Goal: Task Accomplishment & Management: Manage account settings

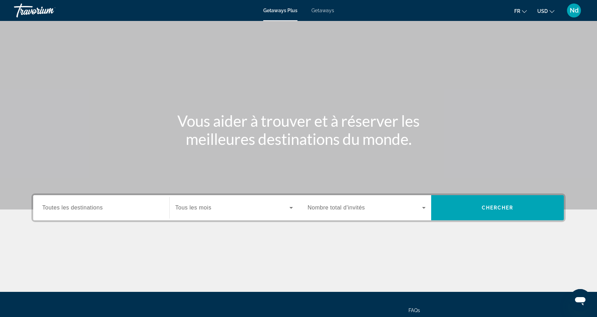
click at [53, 207] on span "Toutes les destinations" at bounding box center [72, 208] width 60 height 6
click at [53, 207] on input "Destination Toutes les destinations" at bounding box center [101, 208] width 118 height 8
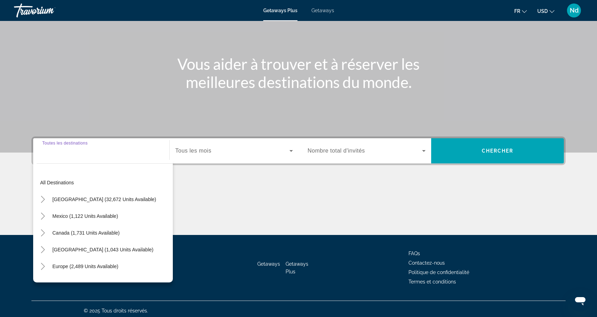
scroll to position [60, 0]
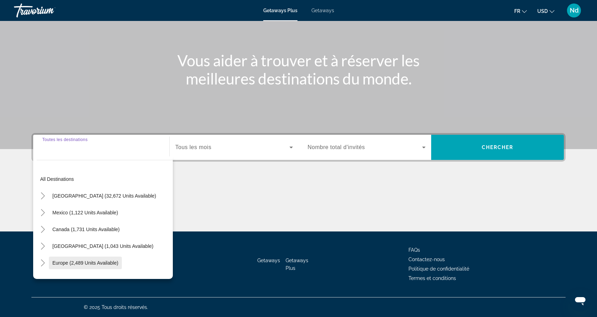
click at [76, 264] on span "Europe (2,489 units available)" at bounding box center [85, 263] width 66 height 6
type input "**********"
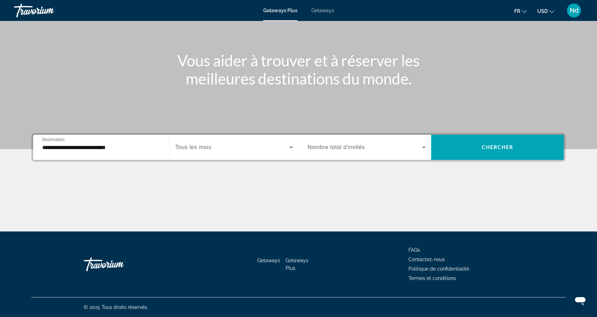
click at [207, 148] on span "Tous les mois" at bounding box center [193, 147] width 36 height 6
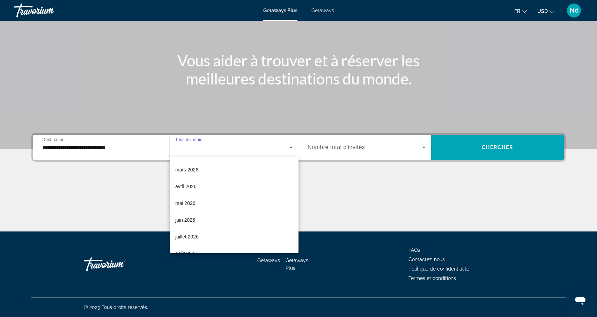
scroll to position [117, 0]
click at [186, 203] on span "mai 2026" at bounding box center [185, 202] width 20 height 8
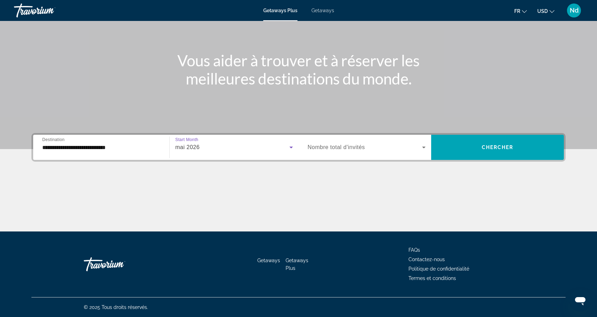
click at [425, 148] on icon "Search widget" at bounding box center [424, 147] width 8 height 8
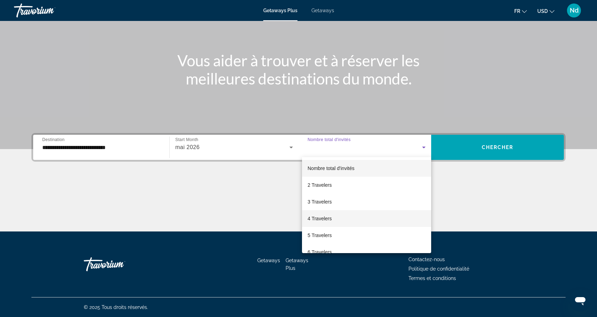
click at [319, 216] on span "4 Travelers" at bounding box center [319, 218] width 24 height 8
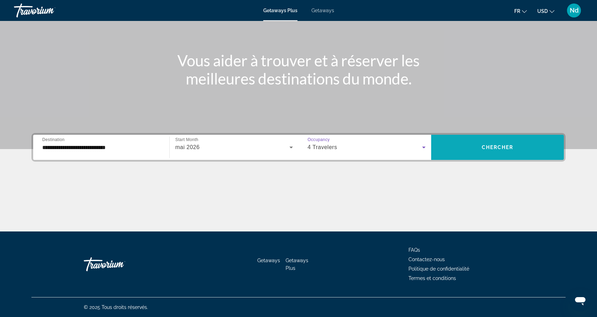
click at [498, 146] on span "Chercher" at bounding box center [498, 147] width 32 height 6
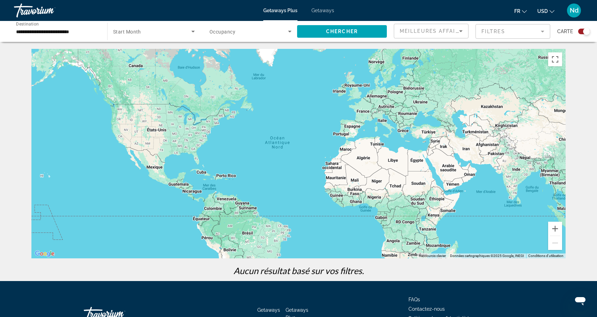
click at [191, 35] on icon "Search widget" at bounding box center [193, 31] width 8 height 8
click at [152, 53] on mat-option "Tous les mois" at bounding box center [153, 52] width 93 height 17
click at [126, 35] on span "Search widget" at bounding box center [152, 31] width 78 height 8
click at [192, 31] on div at bounding box center [298, 158] width 597 height 317
click at [177, 32] on span "Search widget" at bounding box center [152, 31] width 78 height 8
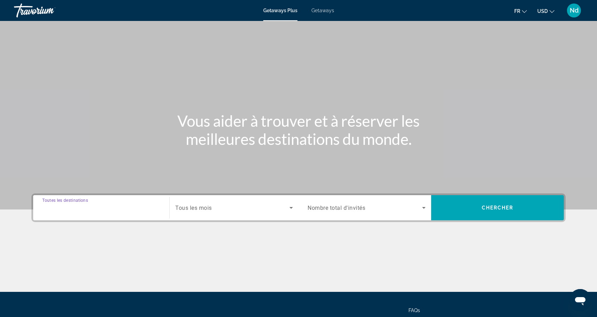
click at [127, 209] on input "Destination Toutes les destinations" at bounding box center [101, 208] width 118 height 8
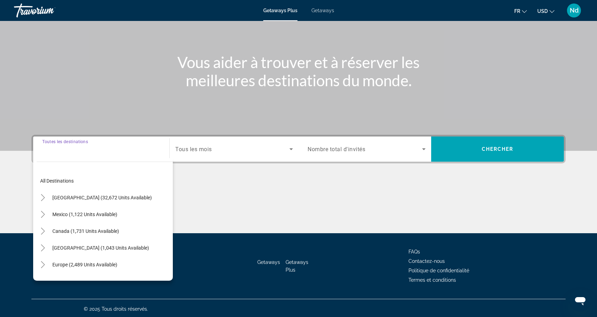
scroll to position [60, 0]
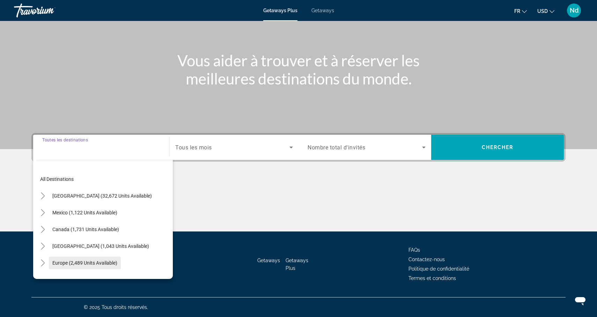
click at [114, 265] on span "Europe (2,489 units available)" at bounding box center [84, 263] width 65 height 6
type input "**********"
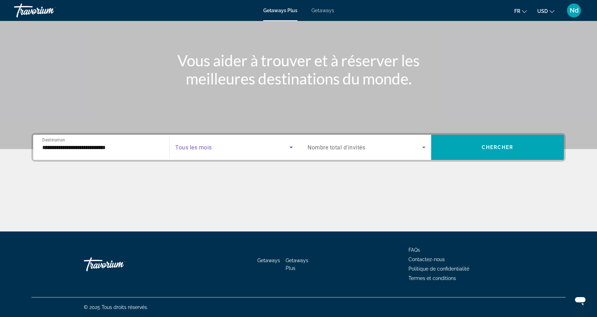
click at [226, 150] on span "Search widget" at bounding box center [232, 147] width 114 height 8
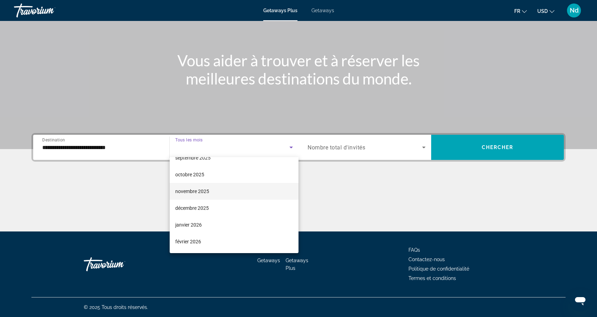
scroll to position [29, 0]
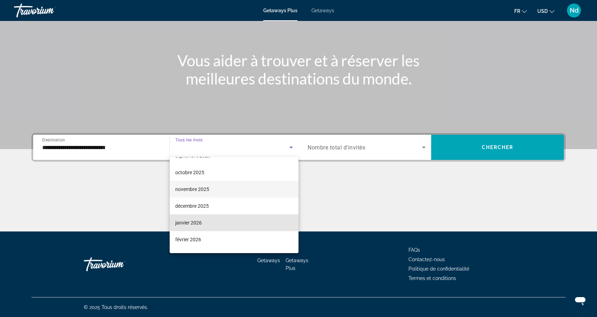
click at [202, 223] on mat-option "janvier 2026" at bounding box center [234, 222] width 129 height 17
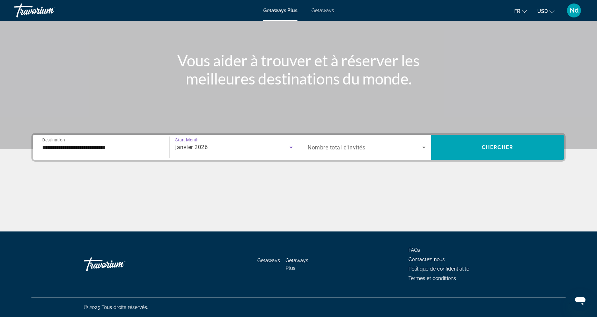
click at [346, 147] on span "Nombre total d'invités" at bounding box center [336, 147] width 58 height 7
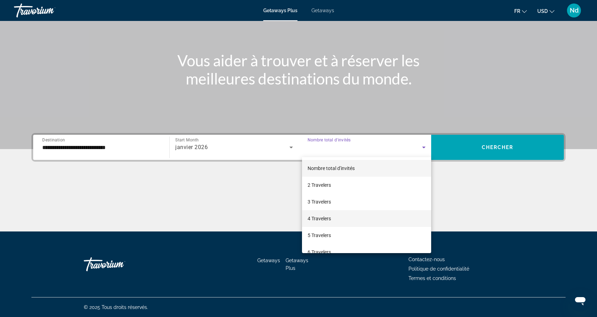
click at [324, 219] on span "4 Travelers" at bounding box center [318, 218] width 23 height 8
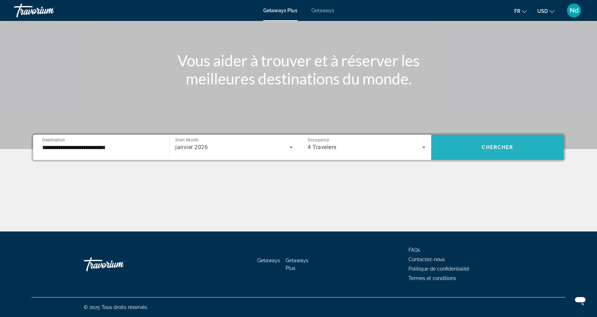
click at [479, 150] on span "Search widget" at bounding box center [497, 147] width 133 height 17
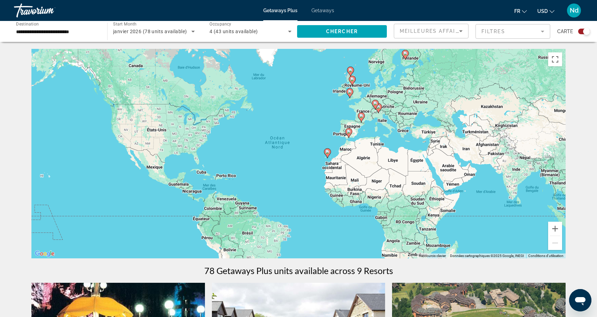
click at [404, 55] on image "Main content" at bounding box center [405, 53] width 4 height 4
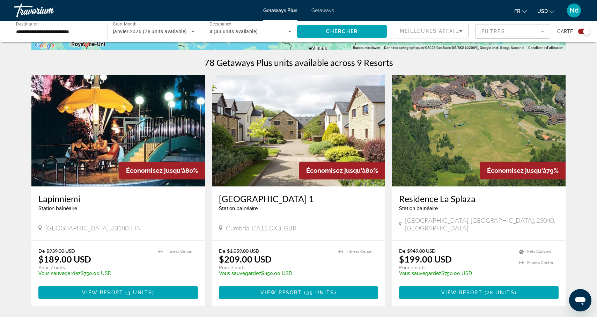
scroll to position [207, 0]
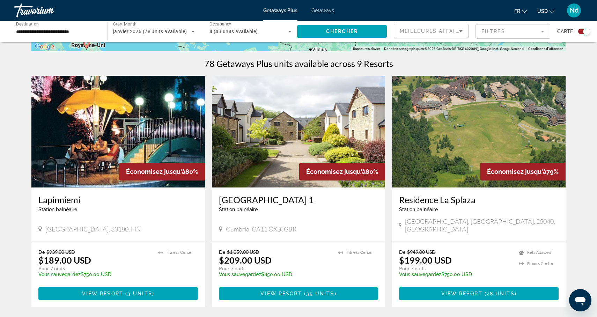
click at [107, 134] on img "Main content" at bounding box center [117, 132] width 173 height 112
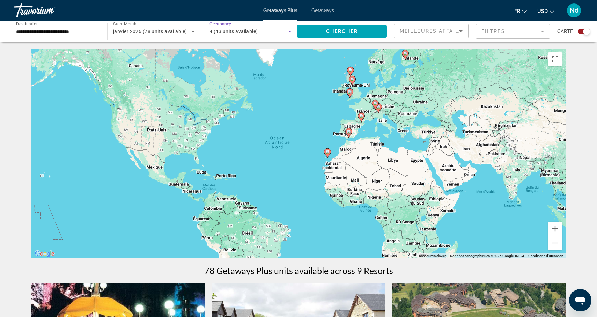
click at [270, 29] on div "4 (43 units available)" at bounding box center [248, 31] width 79 height 8
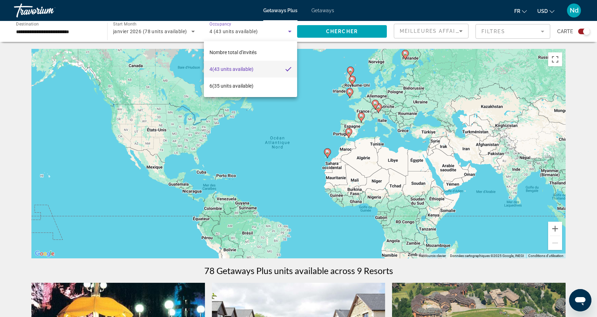
click at [270, 31] on div at bounding box center [298, 158] width 597 height 317
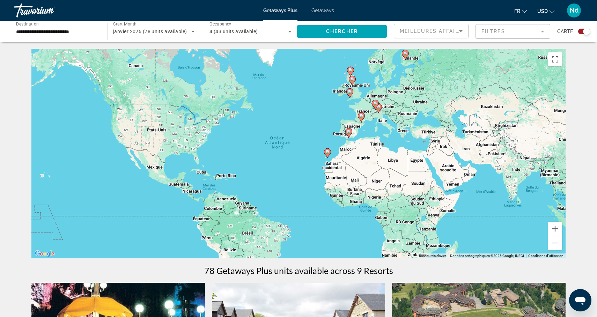
click at [504, 35] on mat-form-field "Filtres" at bounding box center [512, 31] width 75 height 15
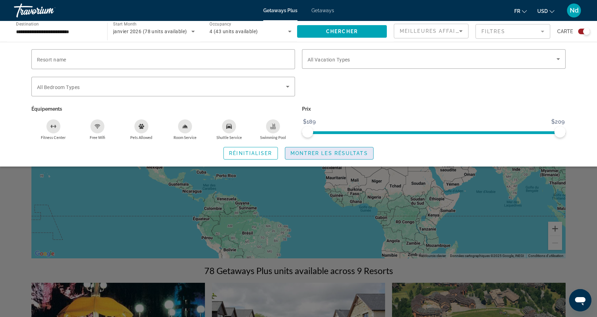
click at [333, 157] on span "Search widget" at bounding box center [329, 153] width 88 height 17
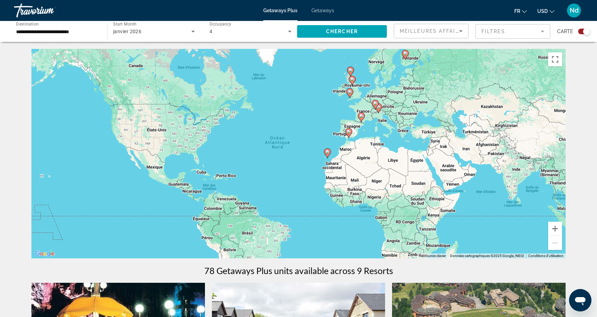
click at [167, 32] on div "janvier 2026" at bounding box center [152, 31] width 78 height 8
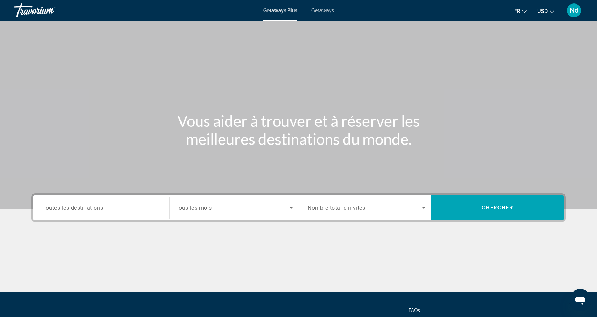
click at [93, 208] on span "Toutes les destinations" at bounding box center [72, 207] width 61 height 7
click at [93, 208] on input "Destination Toutes les destinations" at bounding box center [101, 208] width 118 height 8
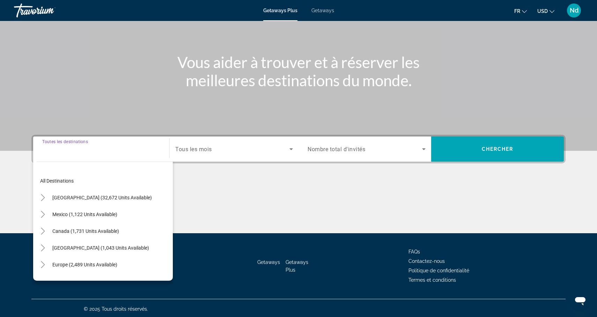
scroll to position [60, 0]
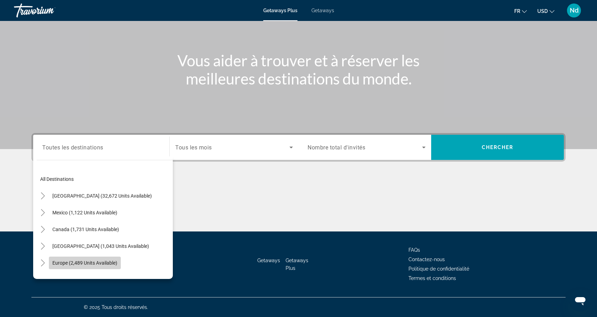
click at [92, 260] on span "Europe (2,489 units available)" at bounding box center [84, 263] width 65 height 6
type input "**********"
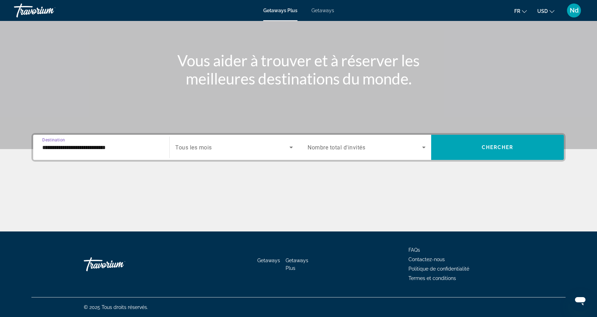
click at [223, 148] on span "Search widget" at bounding box center [232, 147] width 114 height 8
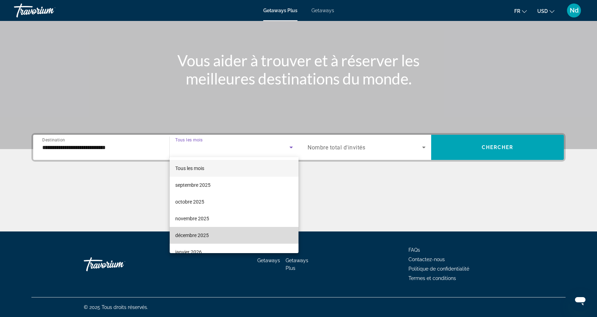
click at [202, 234] on span "décembre 2025" at bounding box center [192, 235] width 34 height 8
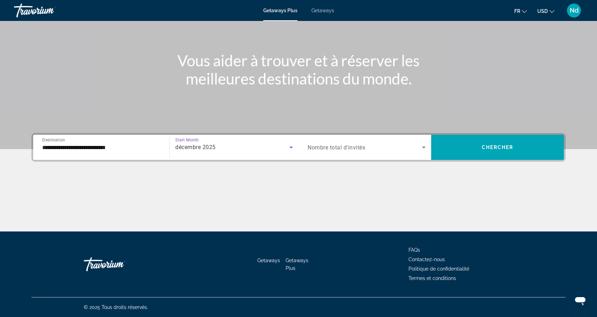
click at [379, 150] on span "Search widget" at bounding box center [364, 147] width 114 height 8
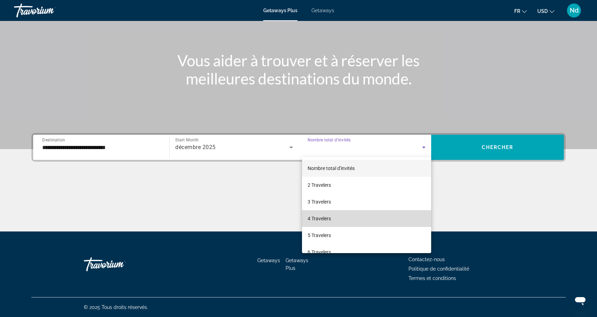
click at [327, 215] on span "4 Travelers" at bounding box center [318, 218] width 23 height 8
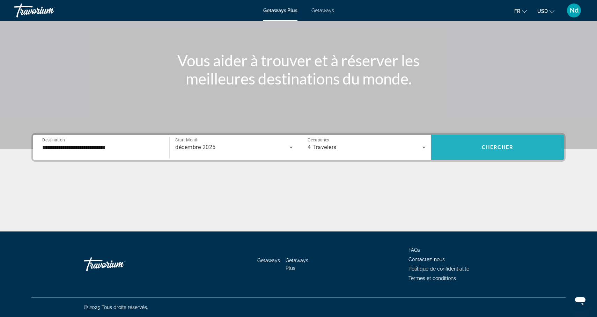
click at [484, 149] on span "Chercher" at bounding box center [498, 147] width 32 height 6
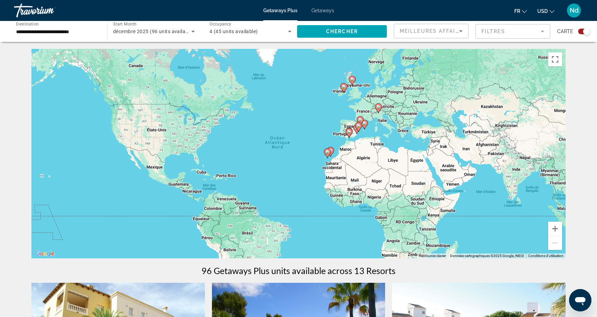
click at [76, 28] on input "**********" at bounding box center [57, 32] width 82 height 8
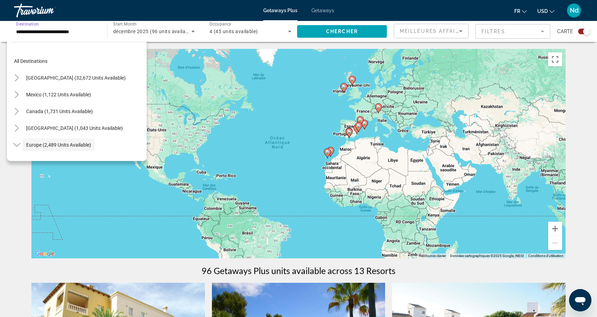
scroll to position [42, 0]
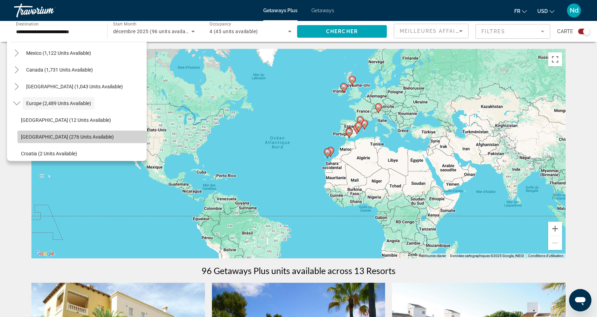
click at [59, 130] on span "Search widget" at bounding box center [81, 136] width 129 height 17
type input "**********"
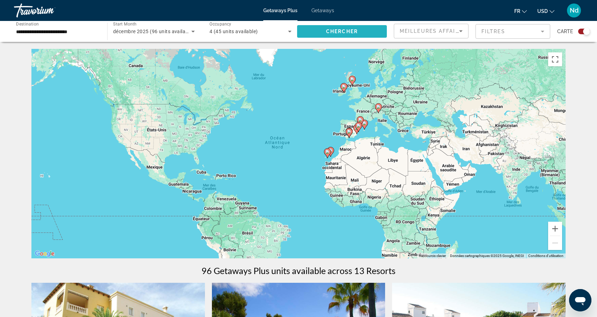
click at [341, 34] on span "Chercher" at bounding box center [342, 32] width 32 height 6
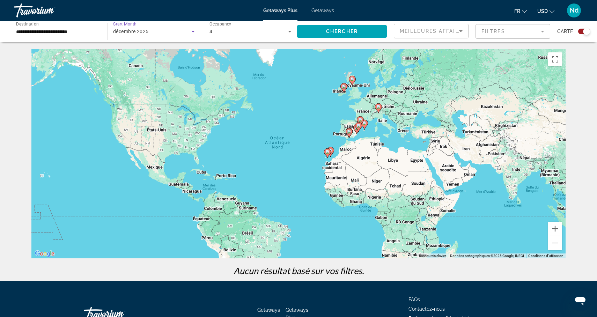
click at [148, 29] on span "décembre 2025" at bounding box center [131, 32] width 36 height 6
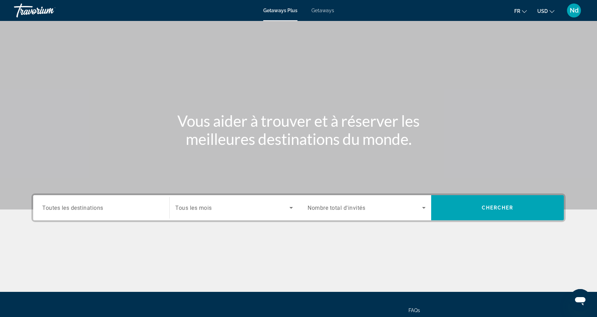
click at [70, 213] on div "Search widget" at bounding box center [101, 208] width 118 height 20
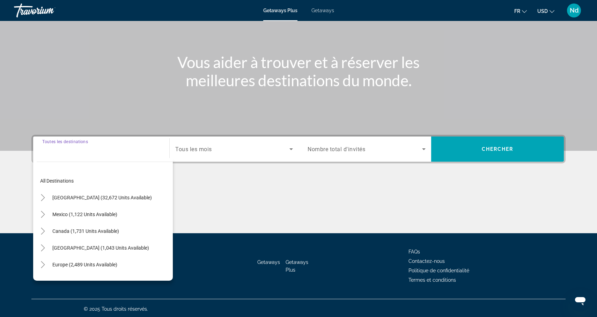
scroll to position [60, 0]
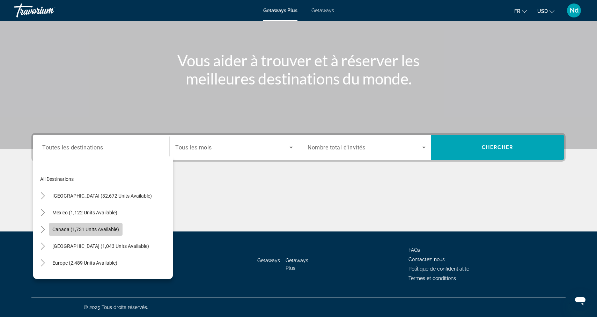
click at [86, 235] on span "Search widget" at bounding box center [86, 229] width 74 height 17
type input "**********"
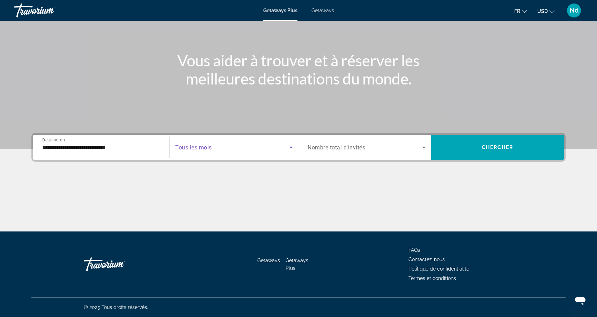
click at [212, 147] on span "Search widget" at bounding box center [232, 147] width 114 height 8
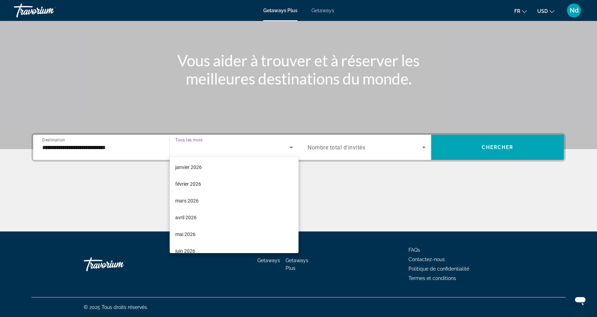
scroll to position [87, 0]
click at [209, 224] on mat-option "mai 2026" at bounding box center [234, 232] width 129 height 17
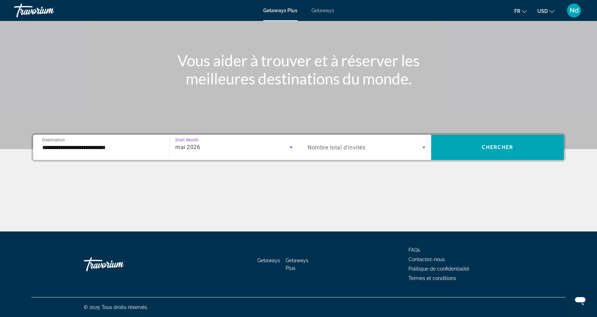
click at [339, 148] on span "Nombre total d'invités" at bounding box center [336, 147] width 58 height 7
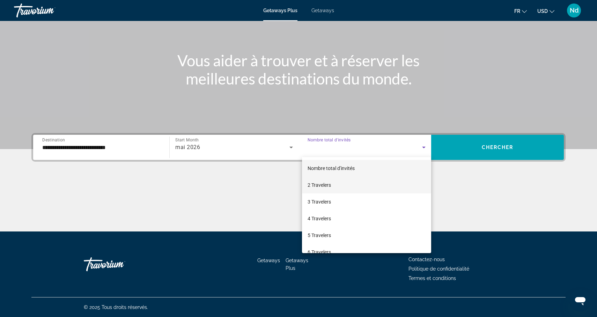
click at [322, 185] on span "2 Travelers" at bounding box center [318, 185] width 23 height 8
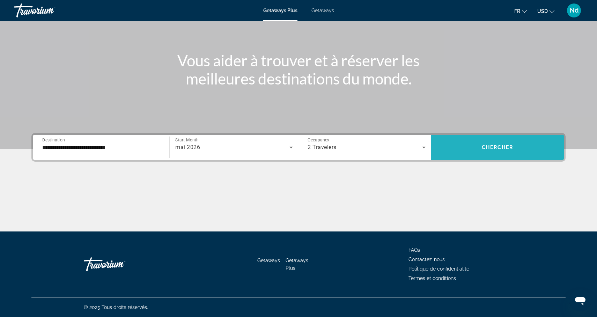
click at [482, 149] on span "Chercher" at bounding box center [498, 147] width 32 height 6
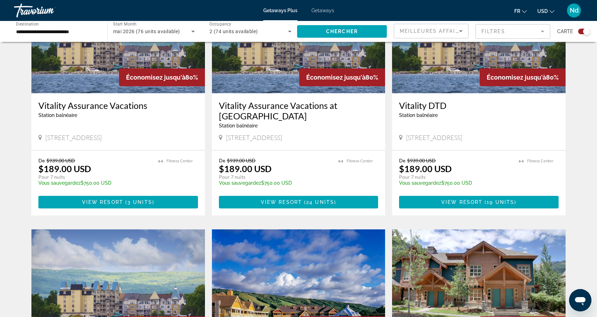
scroll to position [228, 0]
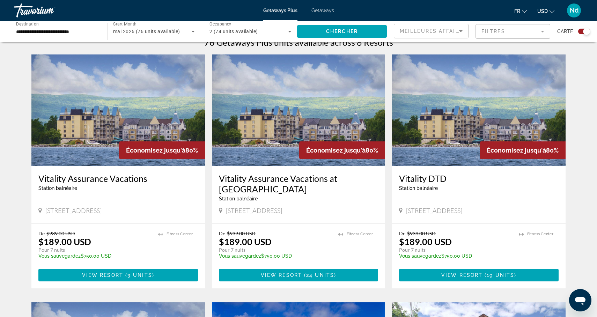
click at [74, 35] on input "**********" at bounding box center [57, 32] width 82 height 8
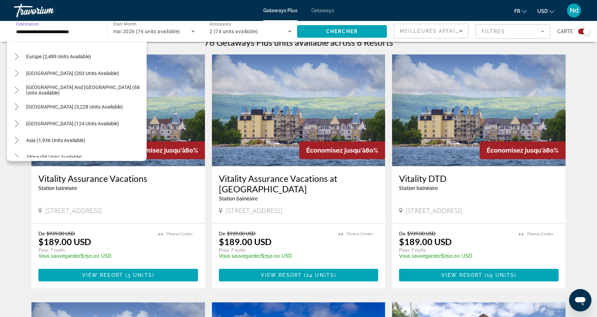
scroll to position [141, 0]
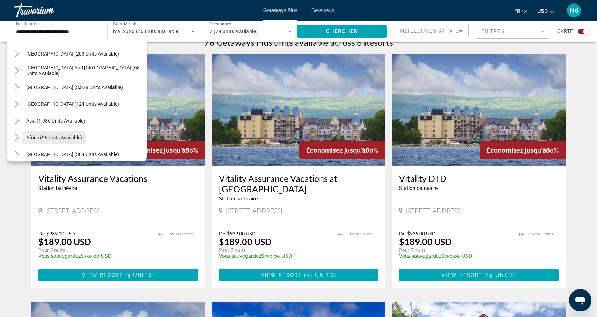
click at [65, 138] on span "Africa (96 units available)" at bounding box center [54, 138] width 56 height 6
type input "**********"
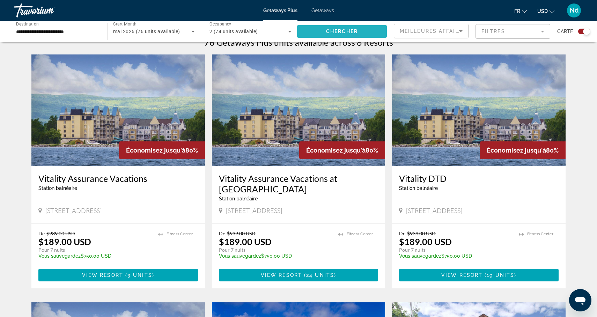
click at [337, 31] on span "Chercher" at bounding box center [342, 32] width 32 height 6
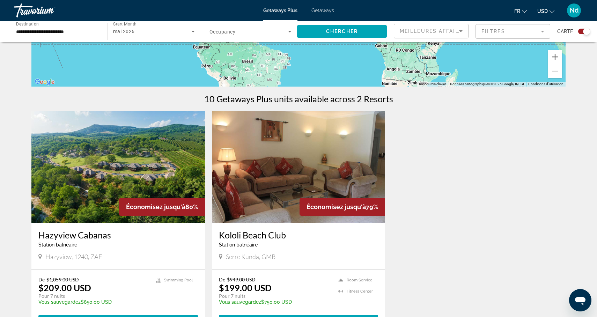
scroll to position [164, 0]
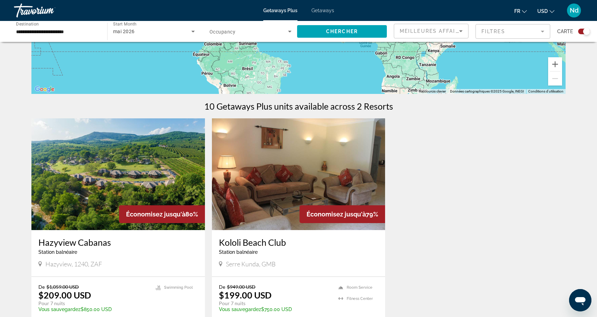
click at [99, 192] on img "Main content" at bounding box center [117, 174] width 173 height 112
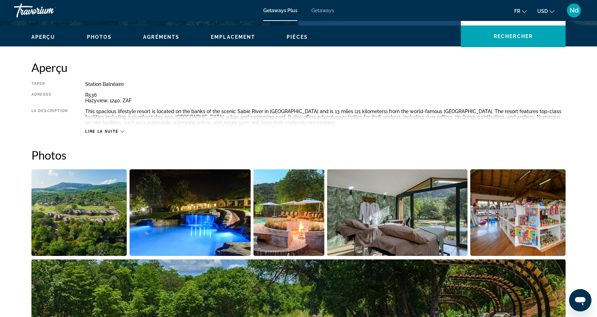
scroll to position [205, 0]
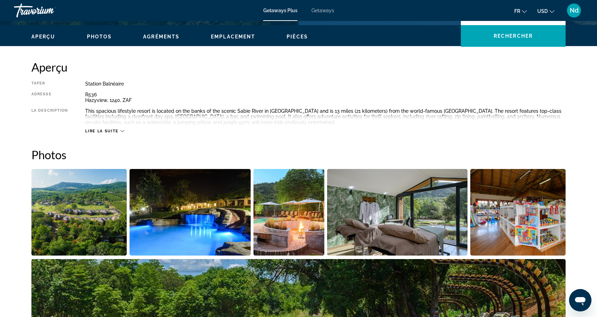
click at [99, 194] on img "Open full-screen image slider" at bounding box center [78, 212] width 95 height 87
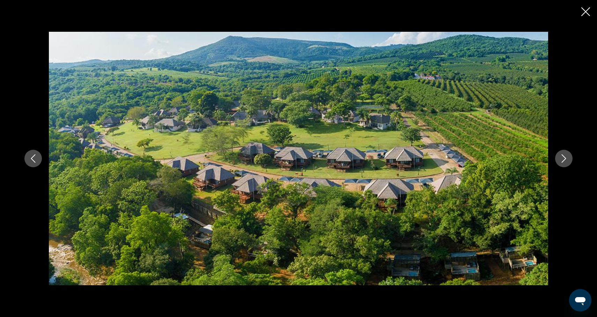
click at [566, 158] on icon "Next image" at bounding box center [563, 158] width 8 height 8
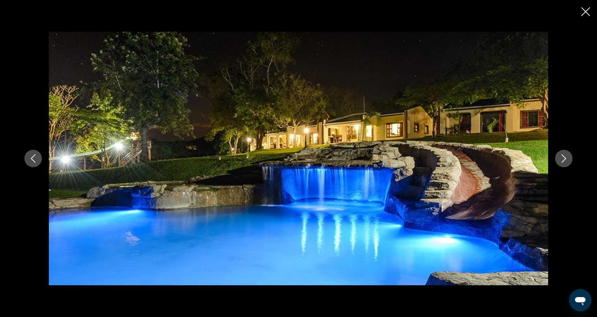
click at [564, 160] on icon "Next image" at bounding box center [563, 158] width 8 height 8
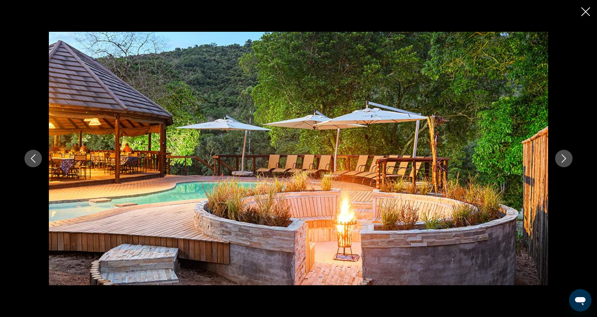
click at [565, 160] on icon "Next image" at bounding box center [563, 158] width 8 height 8
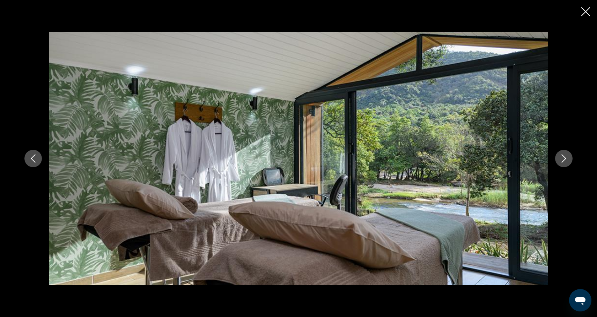
click at [565, 160] on icon "Next image" at bounding box center [563, 158] width 8 height 8
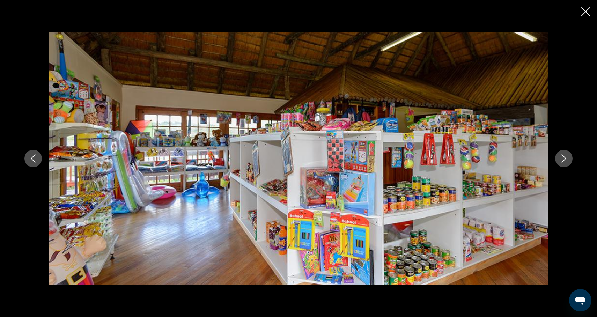
click at [564, 160] on icon "Next image" at bounding box center [563, 158] width 8 height 8
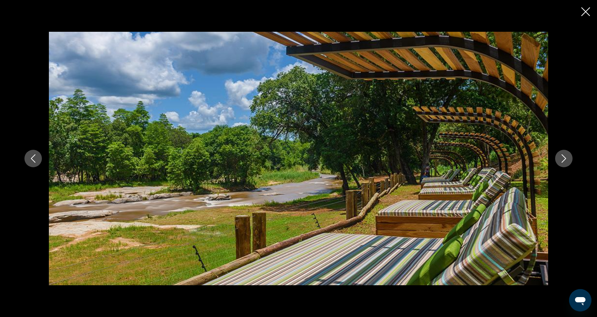
click at [564, 161] on icon "Next image" at bounding box center [563, 158] width 8 height 8
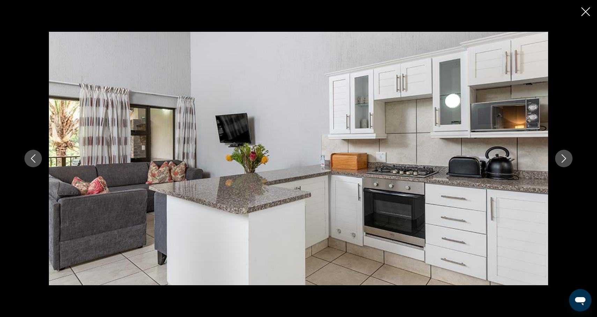
click at [564, 161] on icon "Next image" at bounding box center [563, 158] width 8 height 8
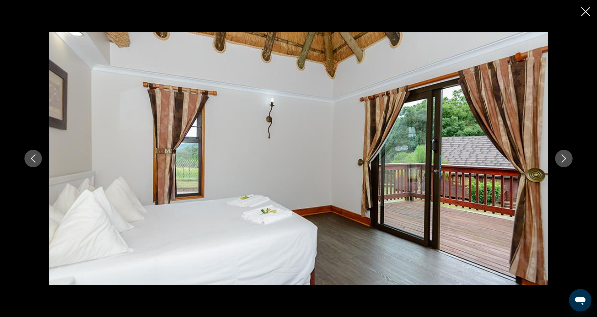
click at [564, 161] on icon "Next image" at bounding box center [563, 158] width 8 height 8
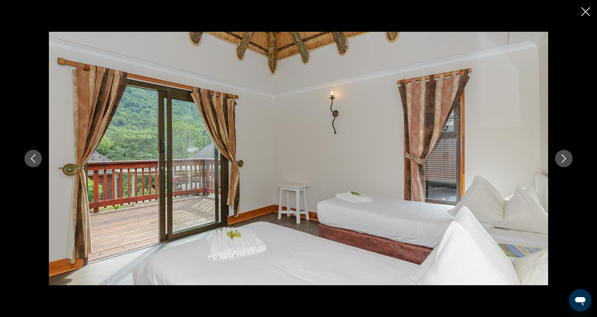
click at [564, 162] on icon "Next image" at bounding box center [563, 158] width 8 height 8
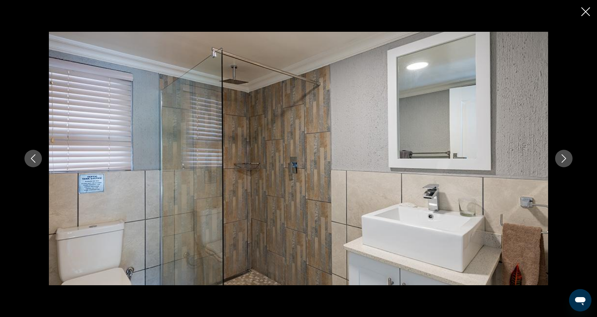
click at [564, 162] on icon "Next image" at bounding box center [563, 158] width 8 height 8
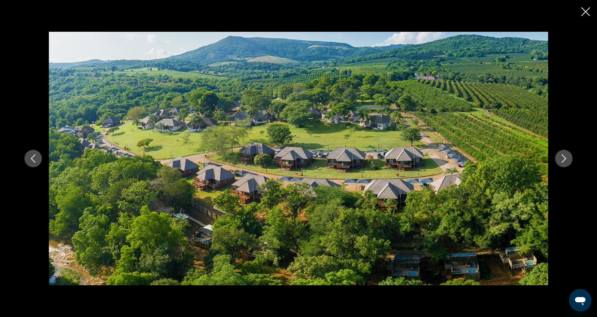
click at [564, 162] on icon "Next image" at bounding box center [563, 158] width 8 height 8
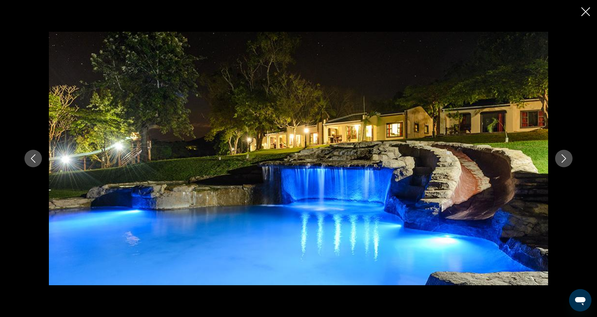
click at [564, 162] on icon "Next image" at bounding box center [563, 158] width 8 height 8
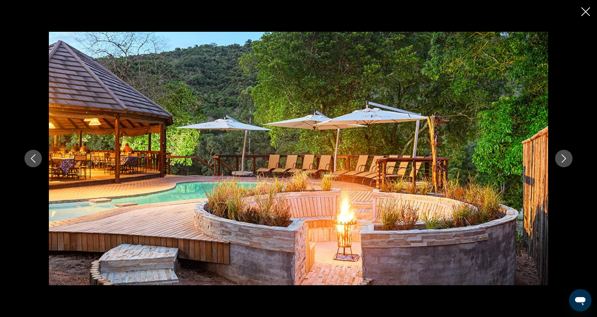
click at [583, 13] on icon "Close slideshow" at bounding box center [585, 11] width 9 height 9
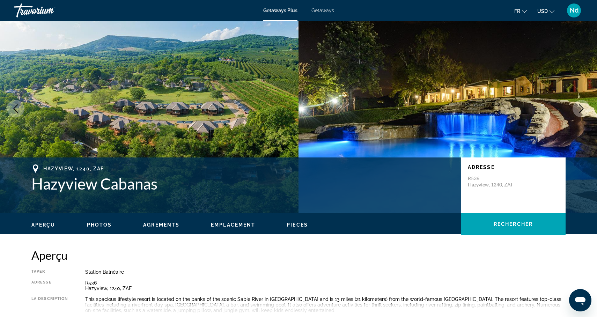
scroll to position [0, 0]
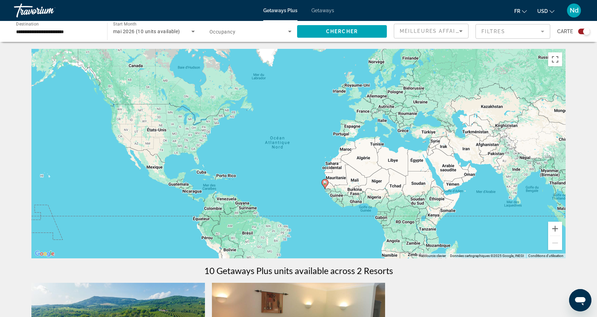
click at [326, 183] on image "Main content" at bounding box center [325, 182] width 4 height 4
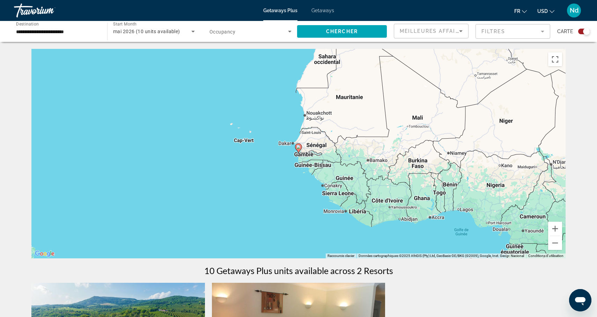
click at [242, 144] on div "Pour naviguer, appuyez sur les touches fléchées. Pour activer le glissement ave…" at bounding box center [298, 153] width 534 height 209
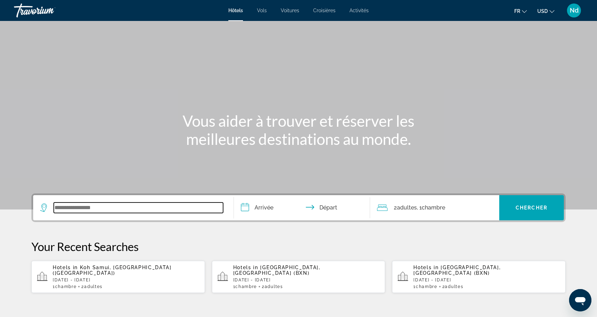
click at [101, 213] on input "Search widget" at bounding box center [138, 207] width 169 height 10
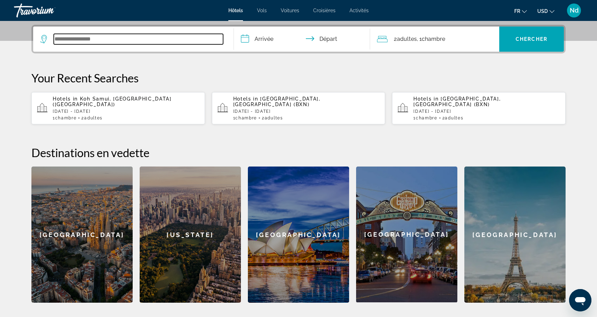
scroll to position [171, 0]
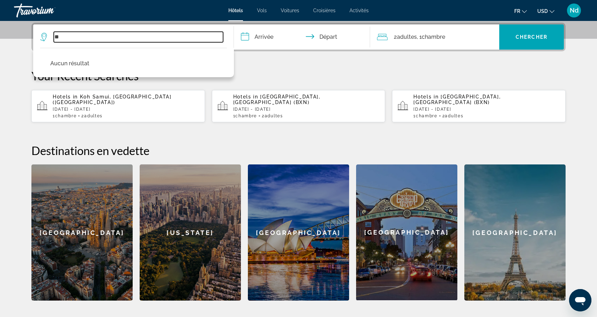
type input "*"
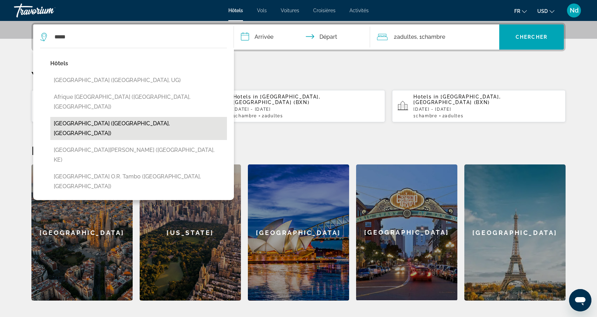
click at [106, 117] on button "[GEOGRAPHIC_DATA] ([GEOGRAPHIC_DATA], [GEOGRAPHIC_DATA])" at bounding box center [138, 128] width 177 height 23
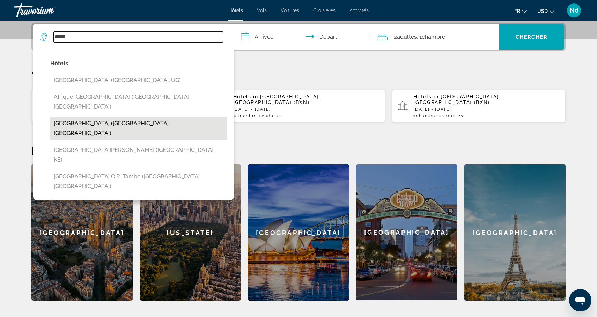
type input "**********"
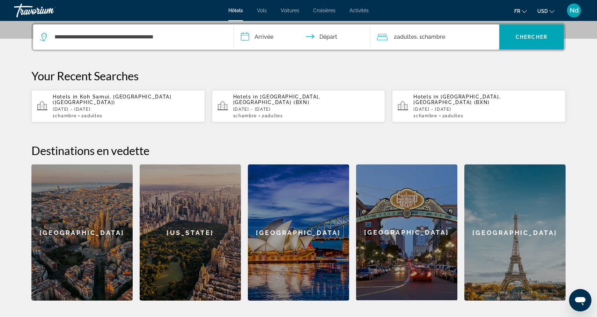
click at [572, 12] on span "Nd" at bounding box center [574, 10] width 9 height 7
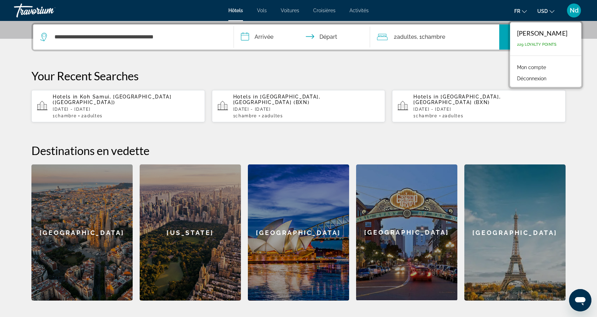
click at [529, 67] on link "Mon compte" at bounding box center [531, 67] width 36 height 9
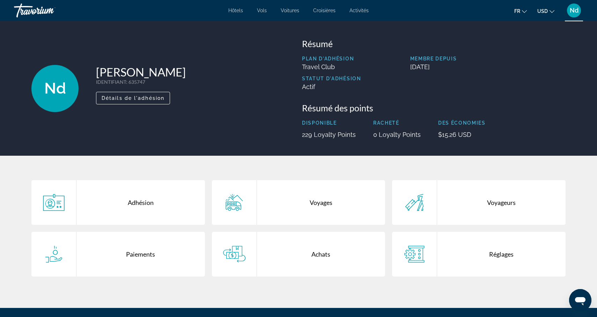
click at [236, 207] on icon "Main content" at bounding box center [234, 202] width 22 height 17
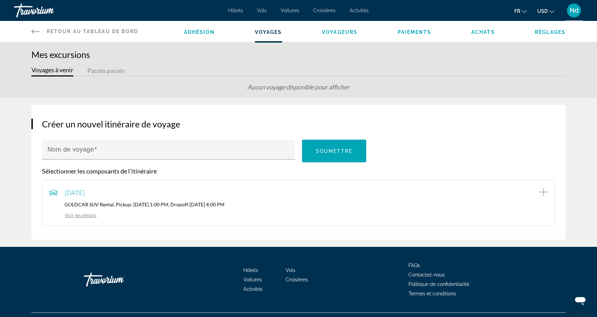
click at [574, 12] on span "Nd" at bounding box center [574, 10] width 9 height 7
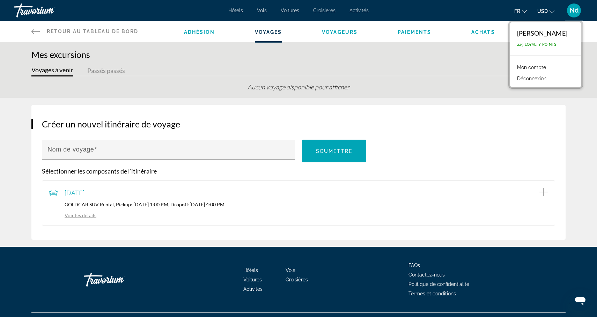
click at [39, 33] on icon "Main content" at bounding box center [35, 31] width 8 height 8
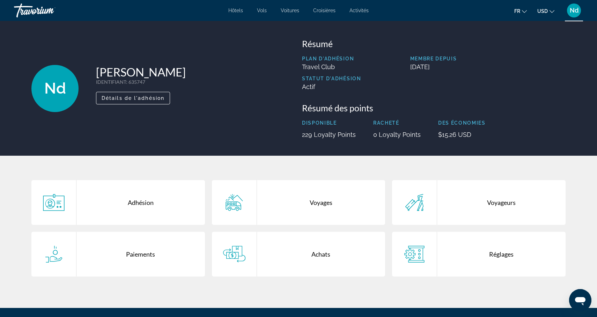
click at [137, 255] on div "Paiements" at bounding box center [140, 254] width 128 height 45
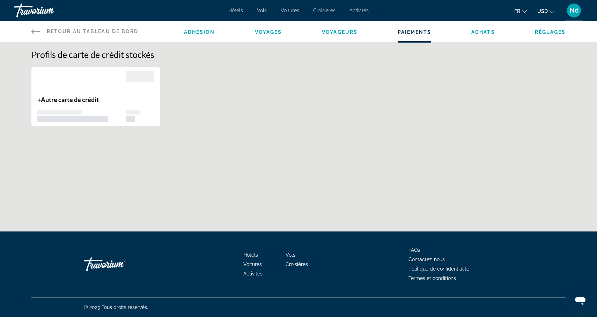
click at [481, 35] on span "Achats" at bounding box center [483, 32] width 24 height 6
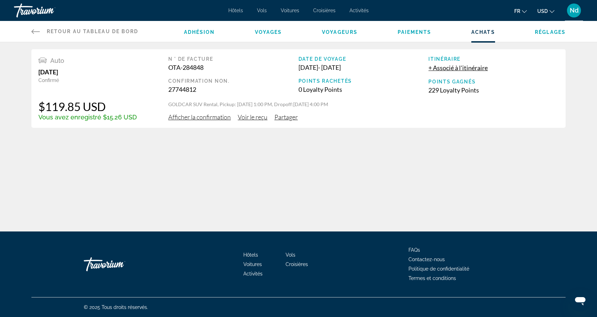
click at [571, 15] on div "Nd" at bounding box center [574, 10] width 14 height 14
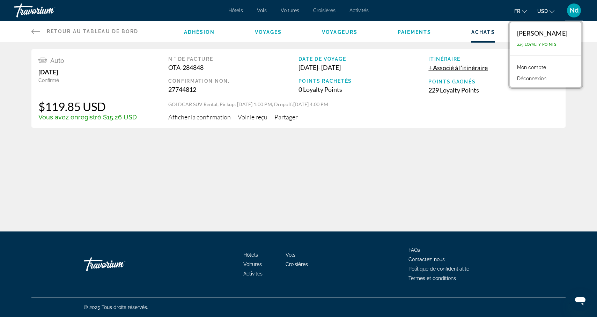
click at [357, 153] on div "Retour au tableau de bord Tableau de bord Adhésion Voyages Voyageurs Paiements …" at bounding box center [298, 115] width 597 height 231
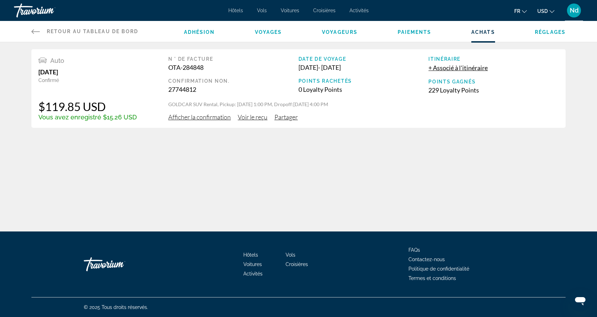
click at [116, 30] on span "Retour au tableau de bord" at bounding box center [93, 32] width 92 height 6
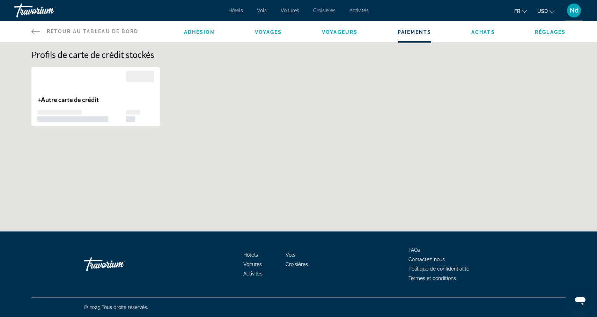
click at [571, 11] on span "Nd" at bounding box center [574, 10] width 9 height 7
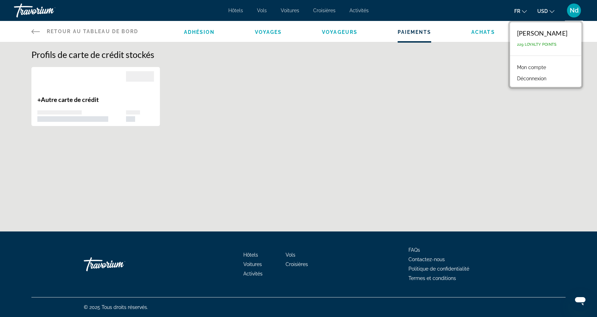
click at [539, 68] on link "Mon compte" at bounding box center [531, 67] width 36 height 9
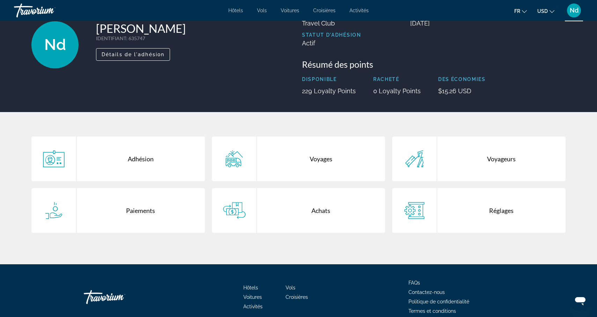
scroll to position [42, 0]
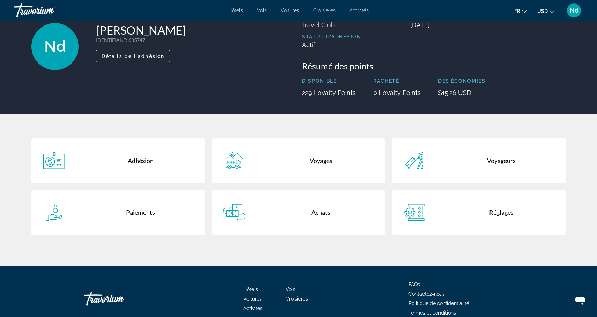
click at [244, 162] on icon "Main content" at bounding box center [234, 160] width 22 height 17
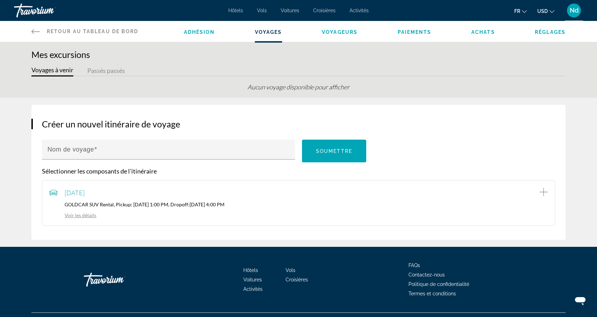
click at [483, 33] on span "Achats" at bounding box center [483, 32] width 24 height 6
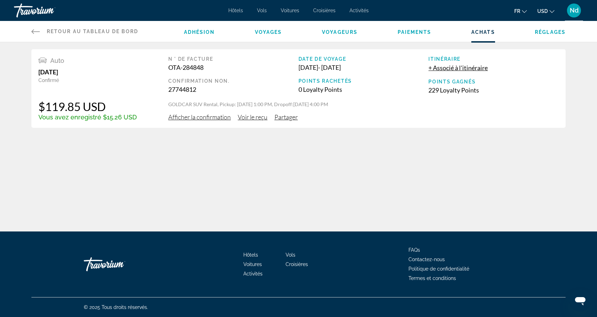
click at [36, 30] on icon "Main content" at bounding box center [35, 31] width 8 height 8
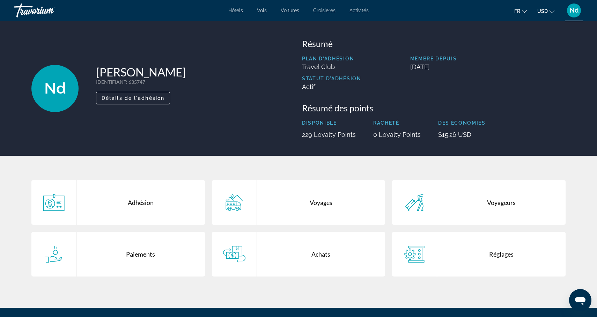
click at [333, 253] on div "Achats" at bounding box center [321, 254] width 128 height 45
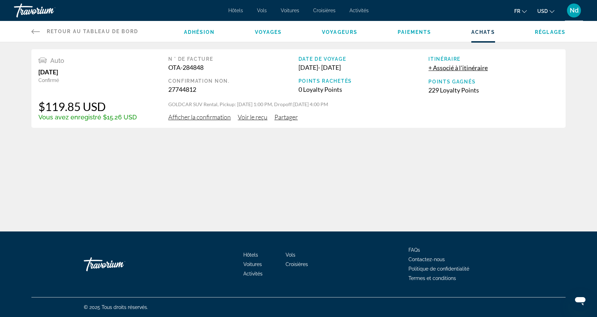
click at [40, 31] on link "Retour au tableau de bord Tableau de bord" at bounding box center [84, 31] width 107 height 21
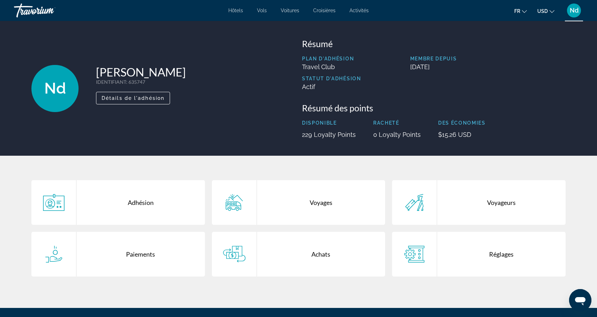
click at [326, 202] on div "Voyages" at bounding box center [321, 202] width 128 height 45
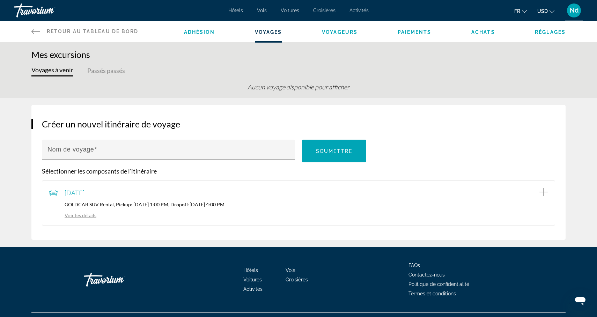
click at [59, 74] on button "Voyages à venir" at bounding box center [52, 71] width 42 height 11
click at [100, 69] on button "Passés passés" at bounding box center [106, 71] width 38 height 11
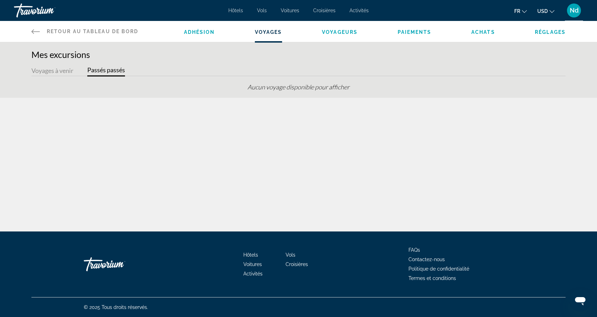
click at [43, 70] on button "Voyages à venir" at bounding box center [52, 71] width 42 height 11
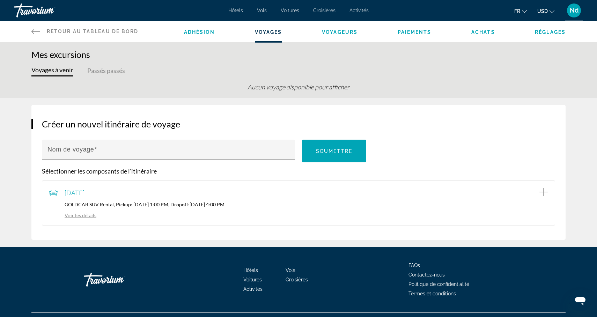
click at [50, 30] on span "Retour au tableau de bord" at bounding box center [93, 32] width 92 height 6
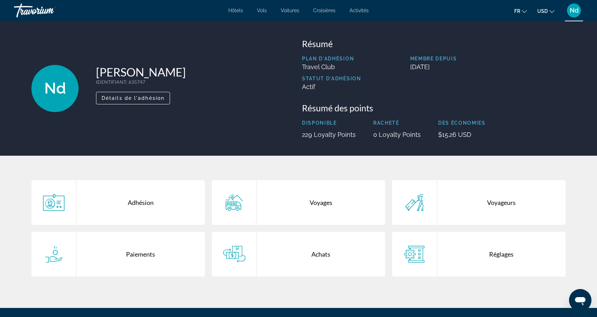
click at [151, 250] on div "Paiements" at bounding box center [140, 254] width 128 height 45
